Goal: Task Accomplishment & Management: Complete application form

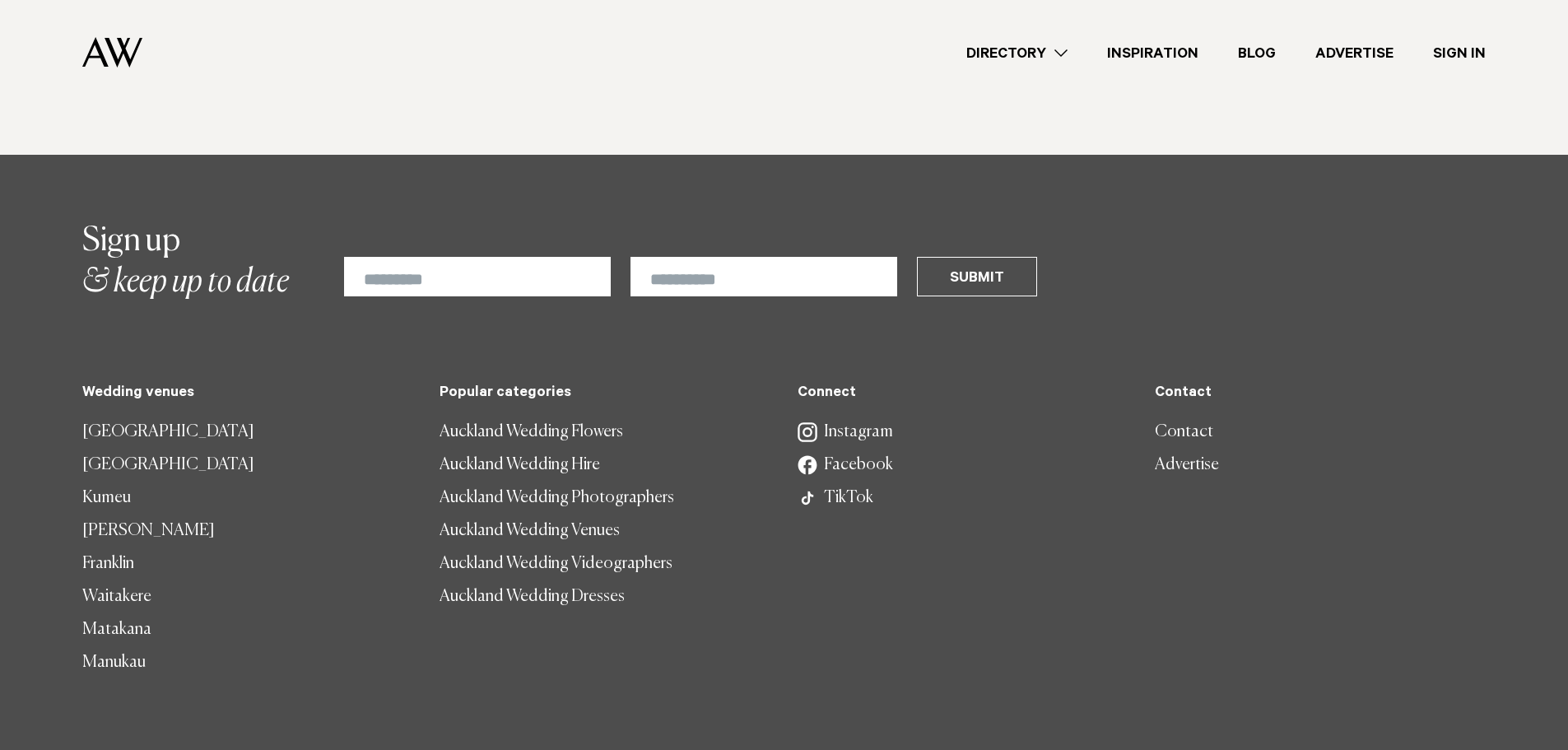
scroll to position [4207, 0]
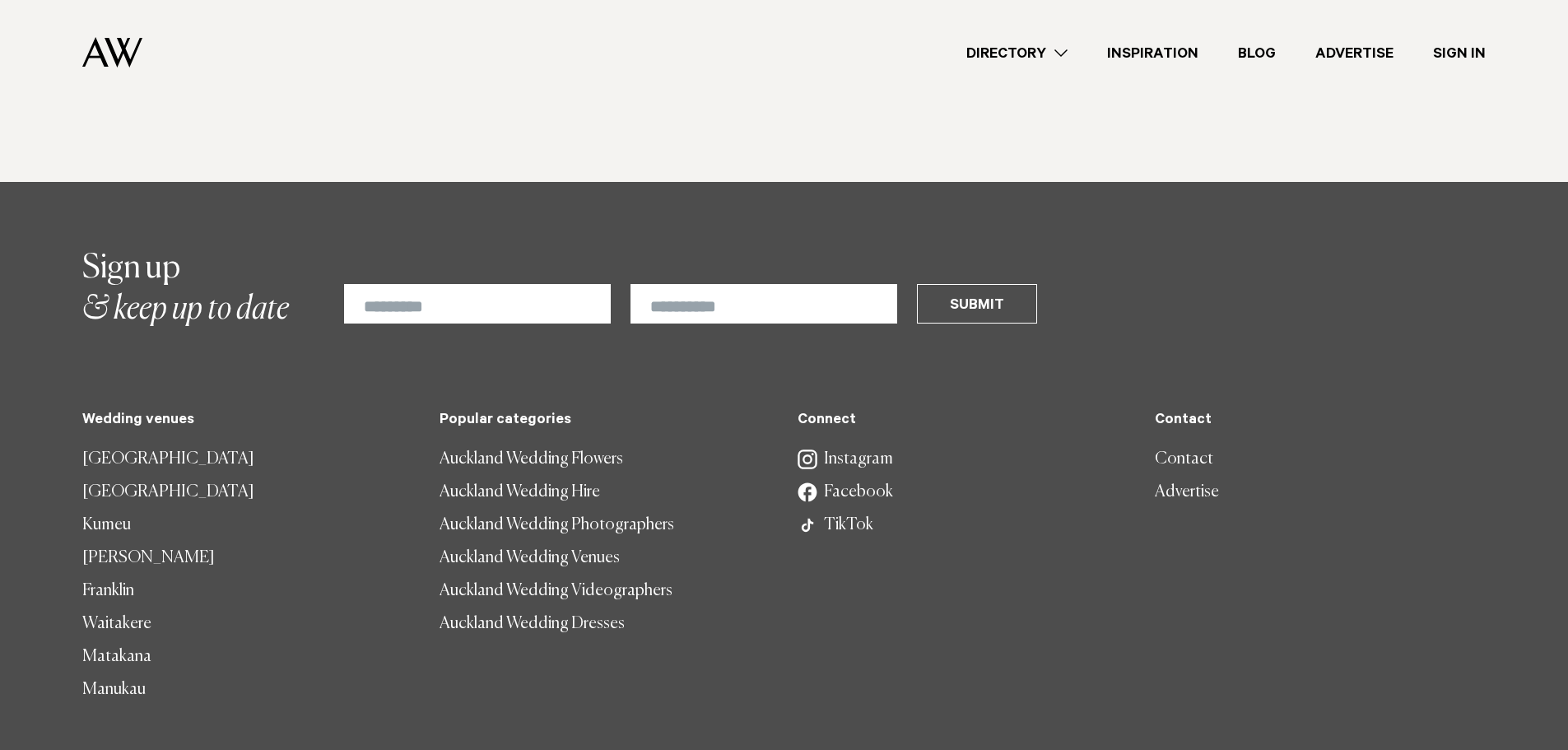
click at [1188, 494] on link "Advertise" at bounding box center [1320, 492] width 331 height 33
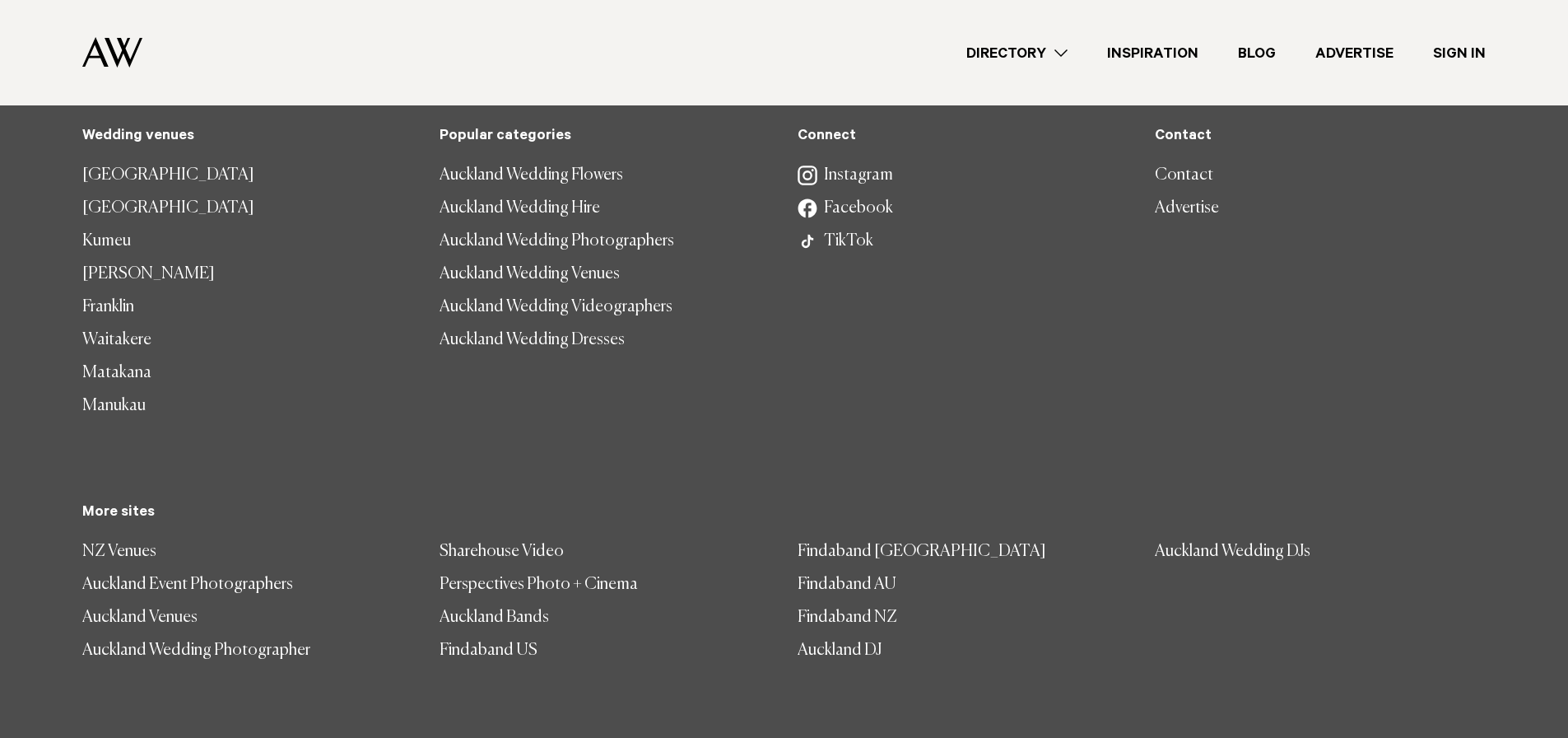
scroll to position [12059, 0]
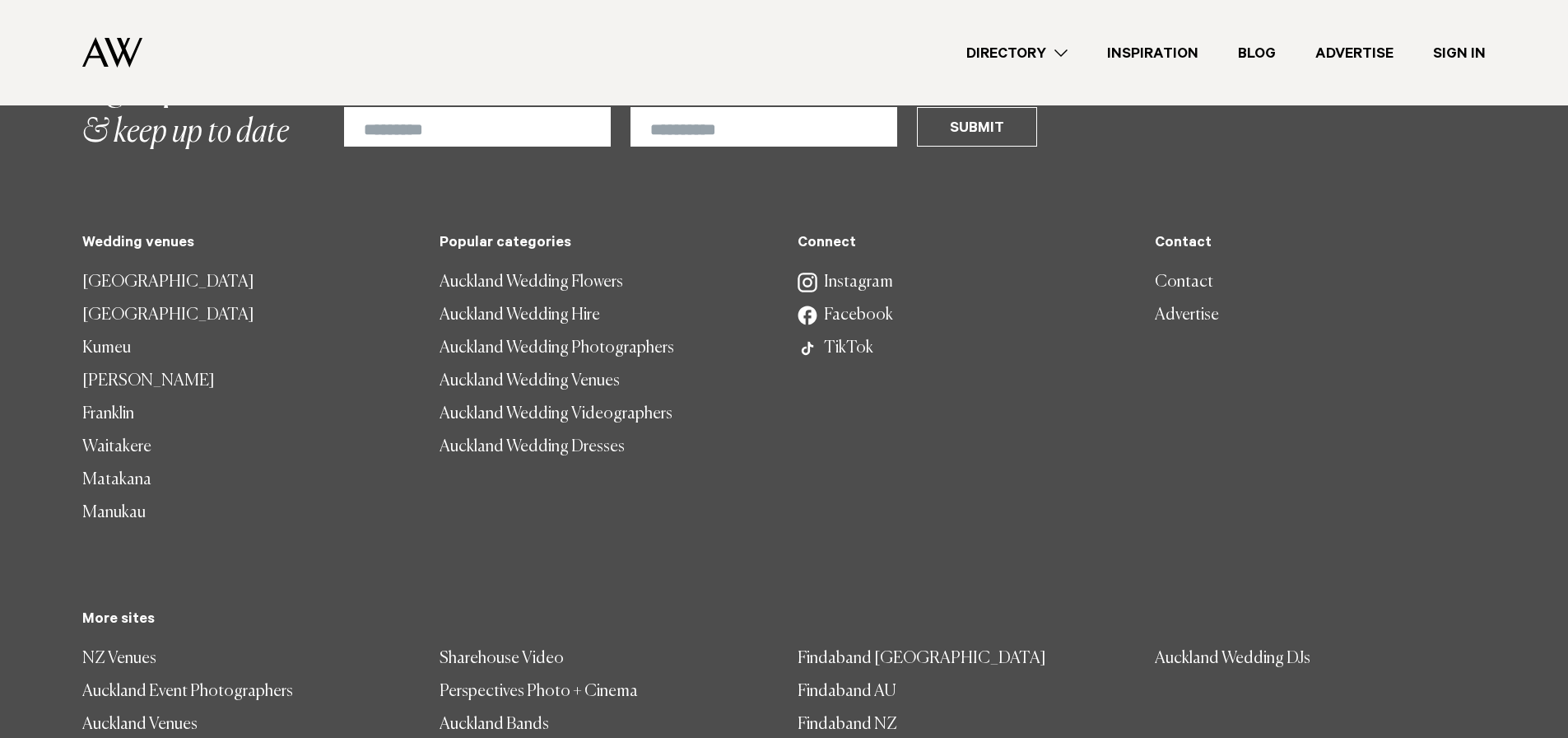
click at [612, 403] on link "Auckland Wedding Videographers" at bounding box center [605, 413] width 331 height 33
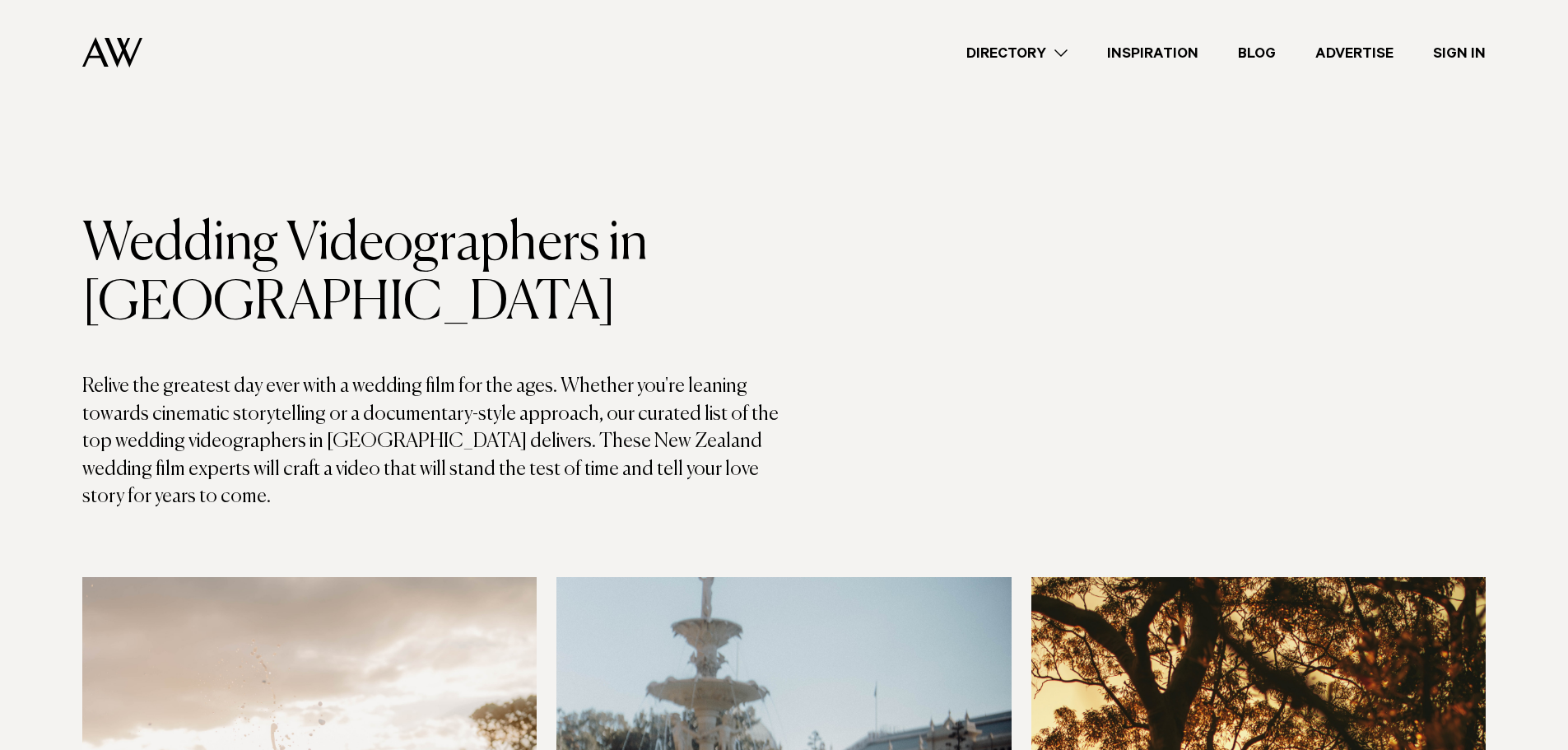
click at [1348, 57] on link "Advertise" at bounding box center [1355, 53] width 118 height 22
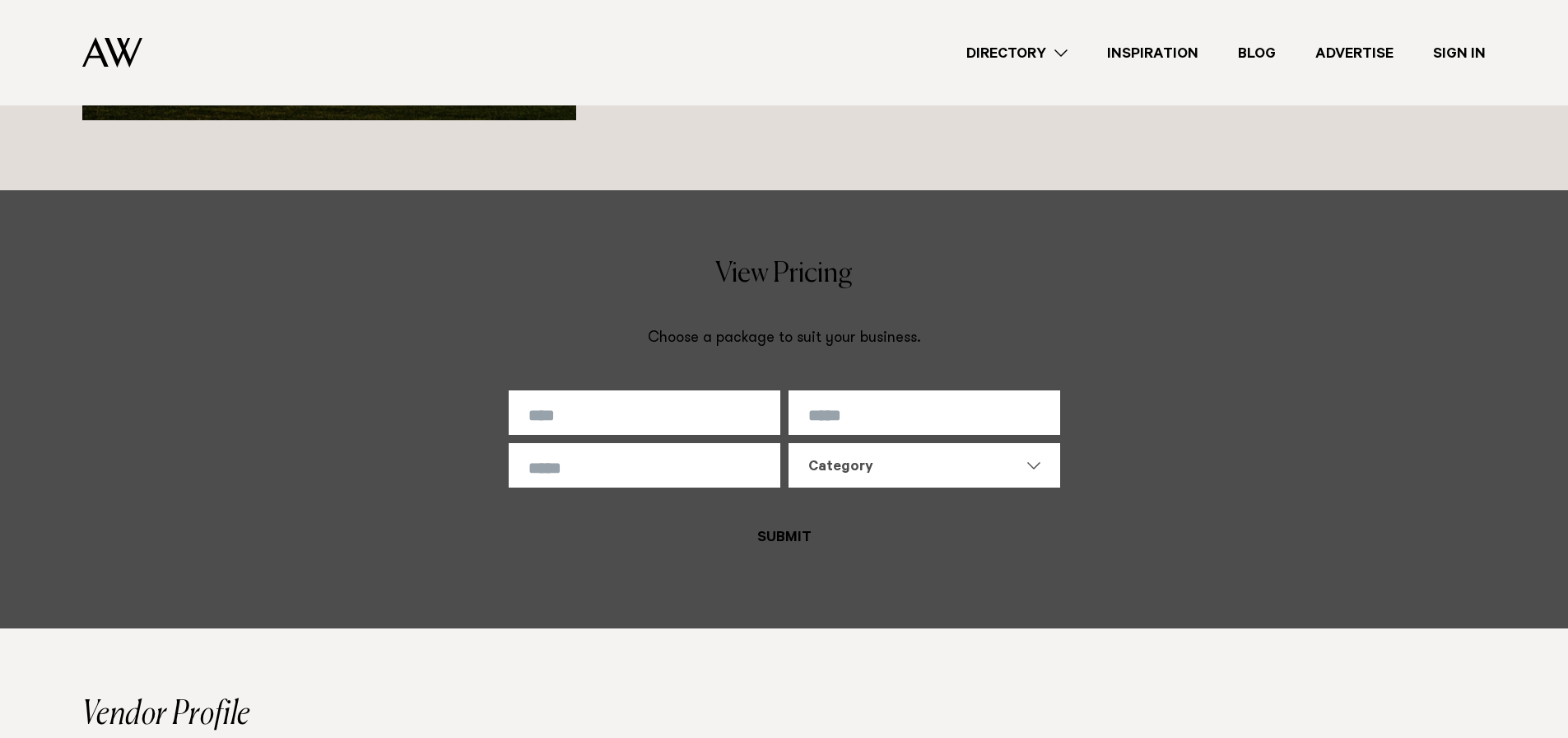
scroll to position [3787, 0]
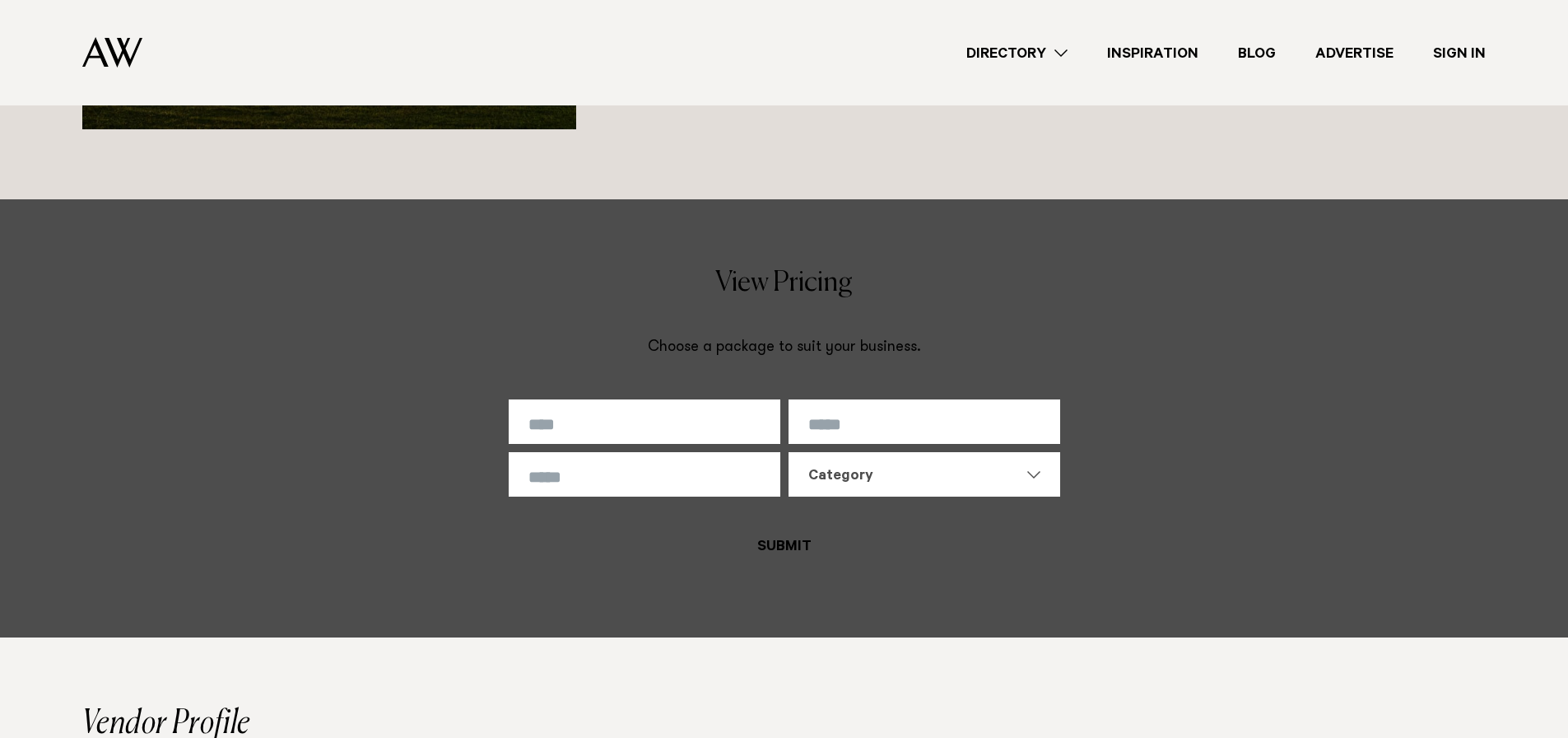
click at [879, 483] on div "Category" at bounding box center [914, 476] width 213 height 19
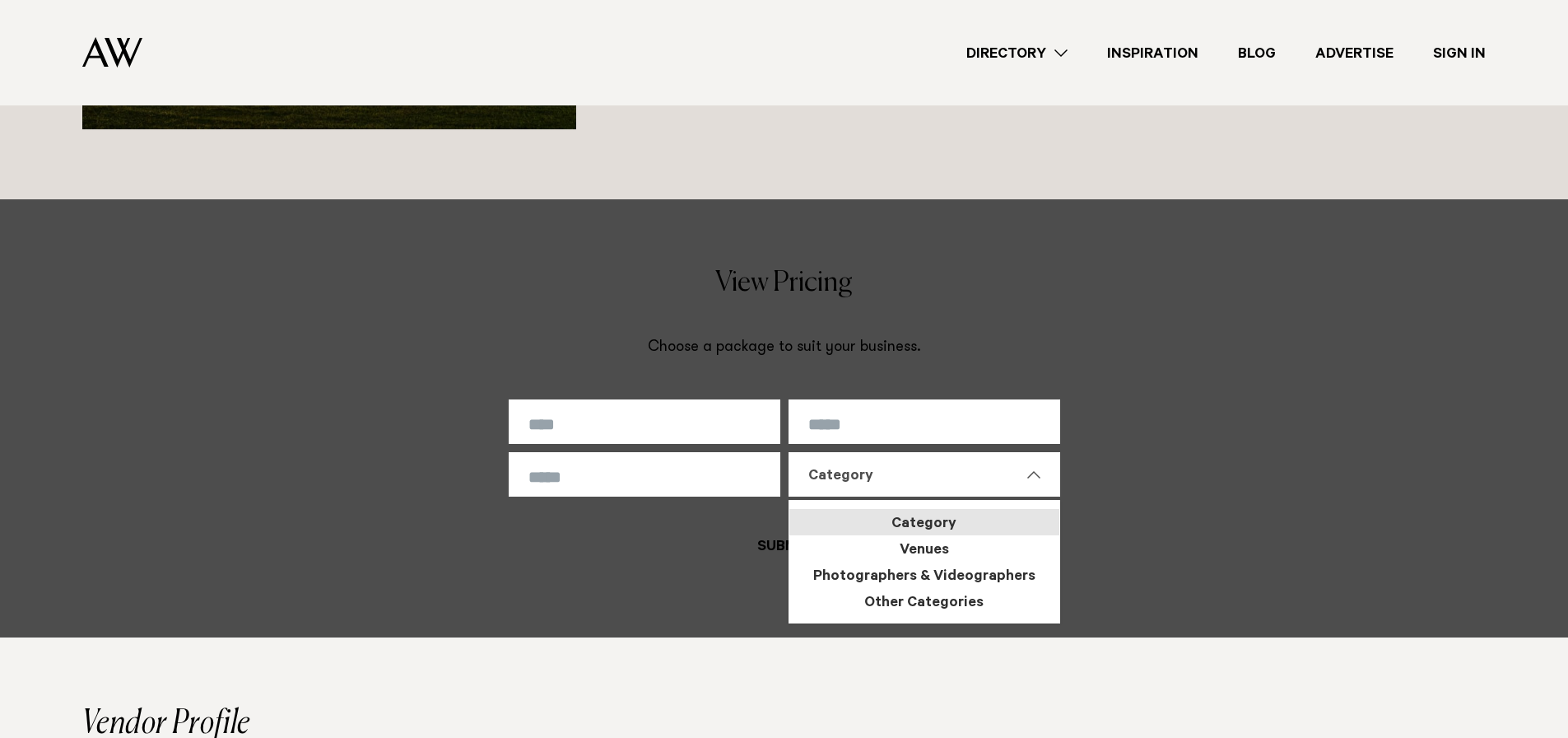
click at [884, 471] on div "Category" at bounding box center [914, 476] width 213 height 19
